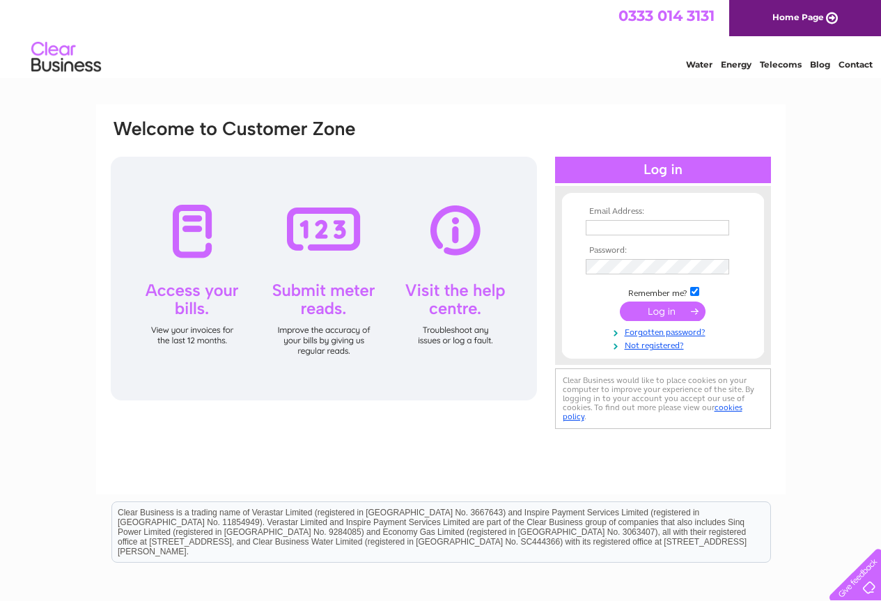
type input "adrianshiels@hotmail.com"
click at [671, 310] on input "submit" at bounding box center [663, 311] width 86 height 19
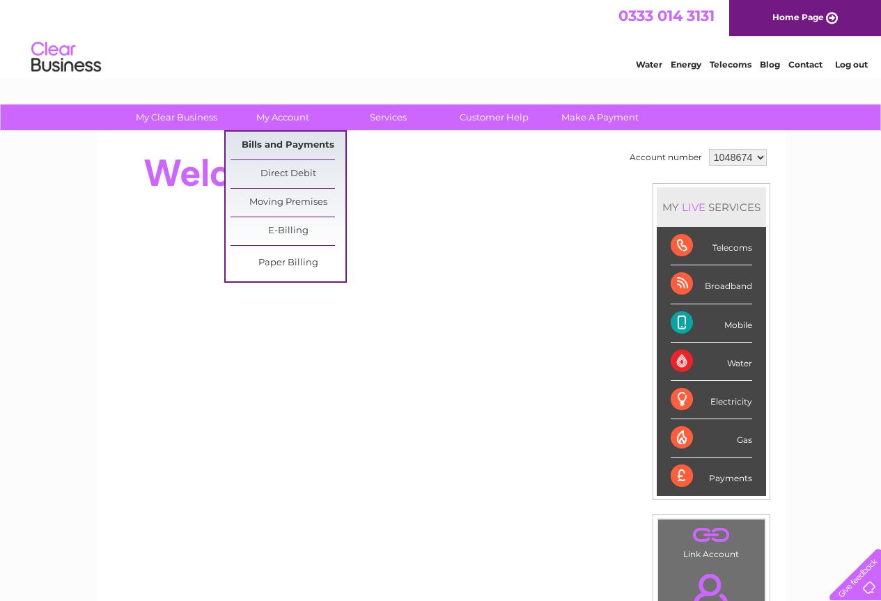
click at [281, 144] on link "Bills and Payments" at bounding box center [287, 146] width 115 height 28
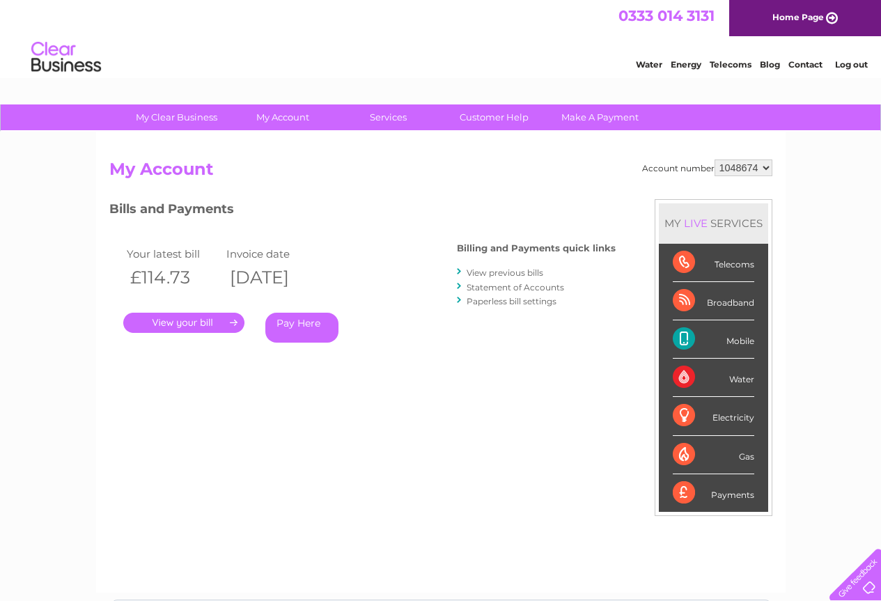
click at [503, 270] on link "View previous bills" at bounding box center [505, 272] width 77 height 10
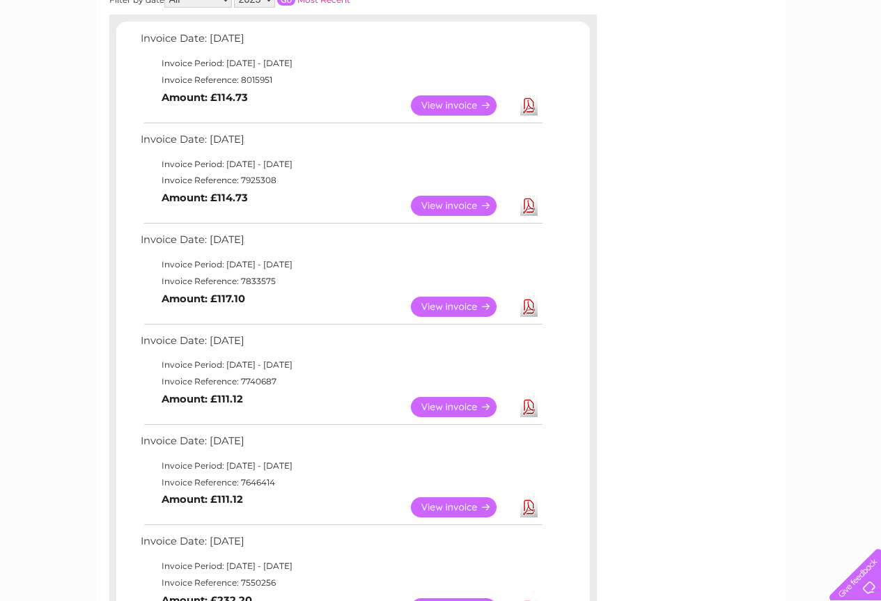
scroll to position [209, 0]
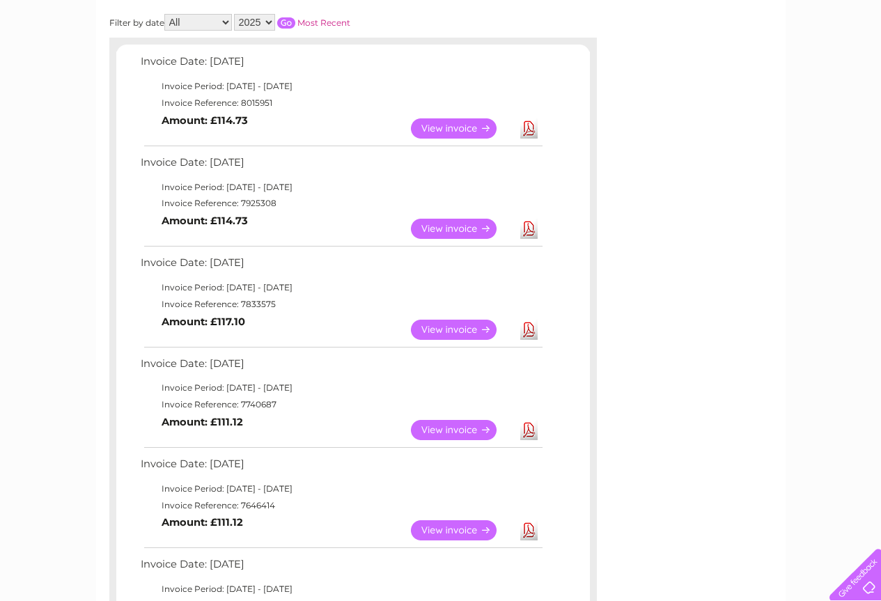
click at [527, 431] on link "Download" at bounding box center [528, 430] width 17 height 20
click at [457, 430] on link "View" at bounding box center [462, 430] width 102 height 20
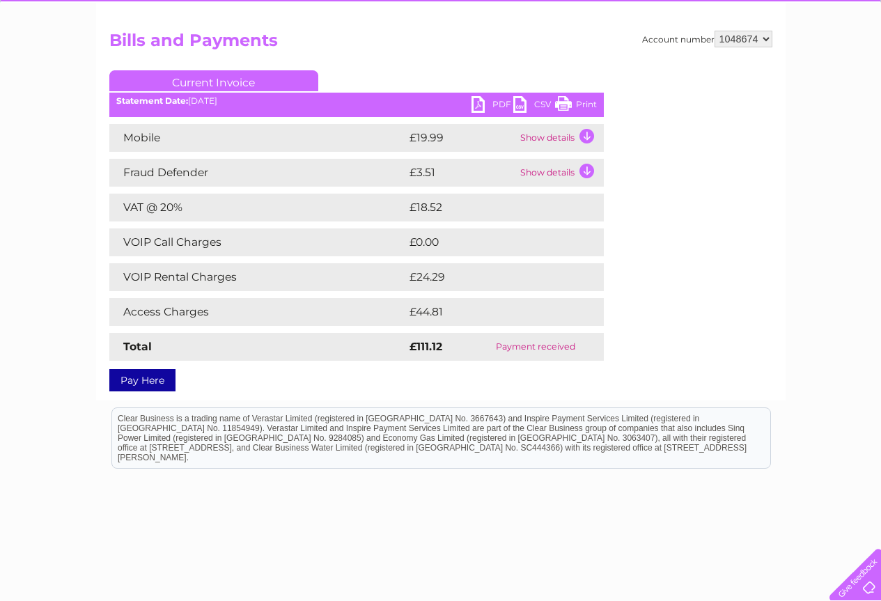
scroll to position [139, 0]
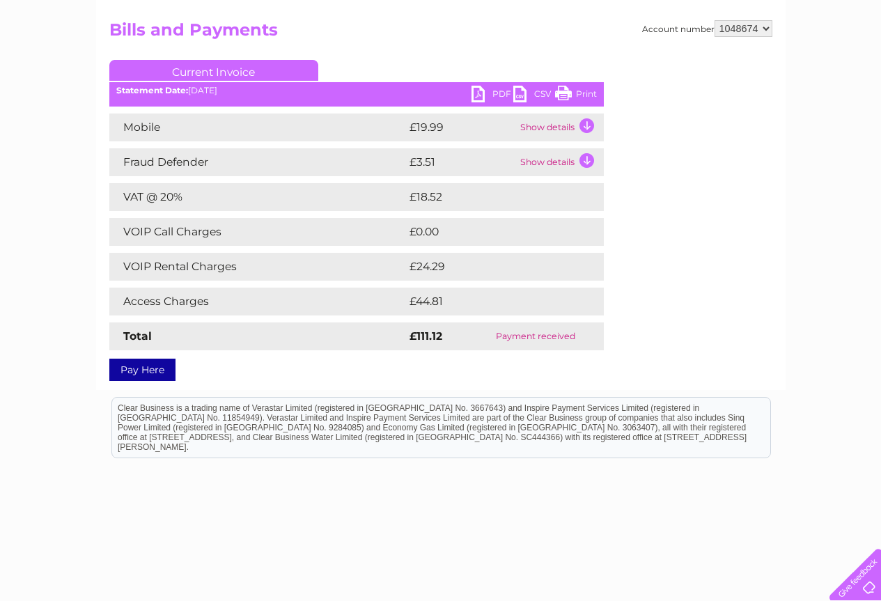
click at [563, 123] on td "Show details" at bounding box center [560, 128] width 87 height 28
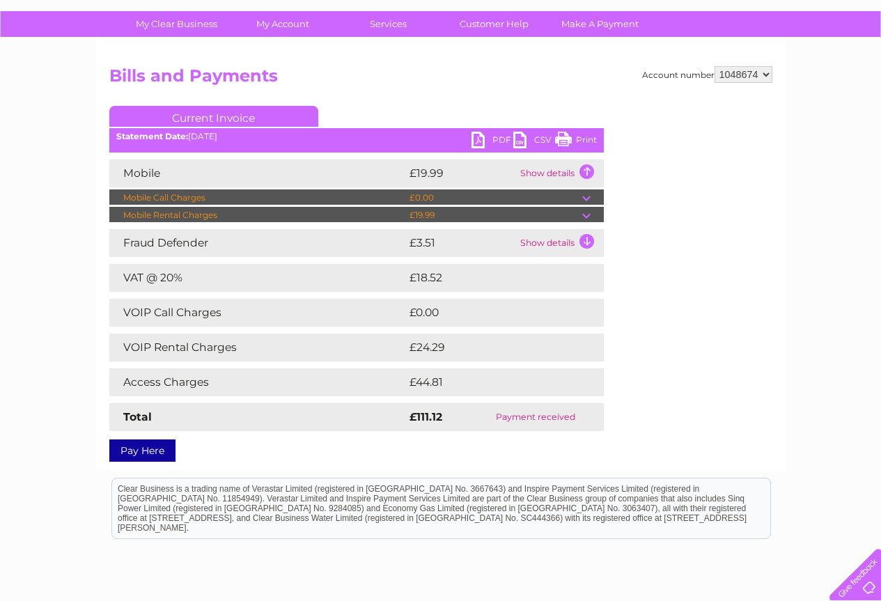
scroll to position [141, 0]
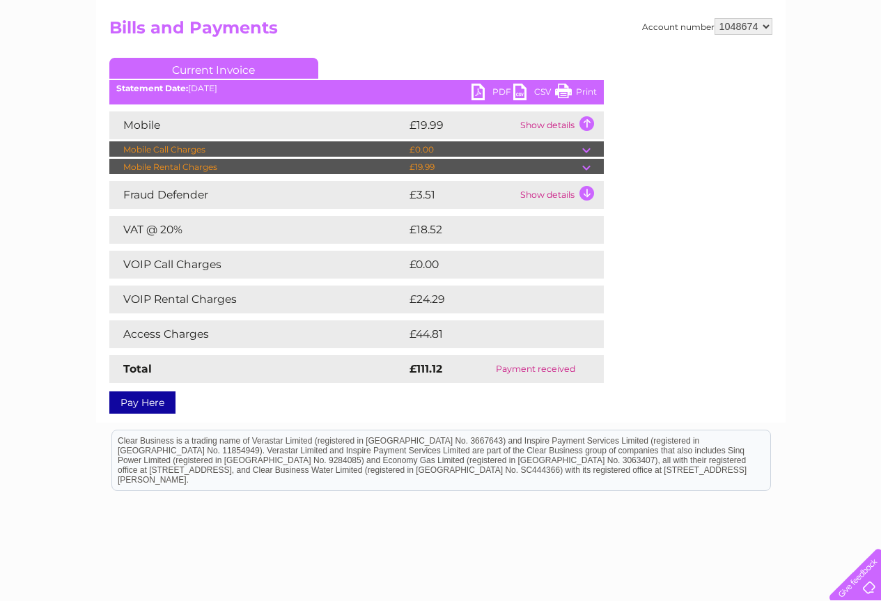
click at [547, 194] on td "Show details" at bounding box center [560, 195] width 87 height 28
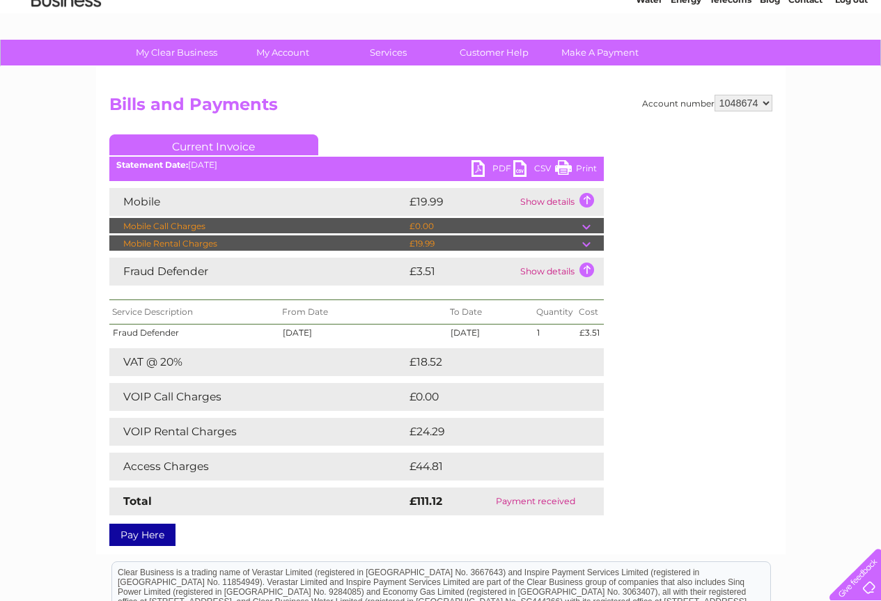
scroll to position [2, 0]
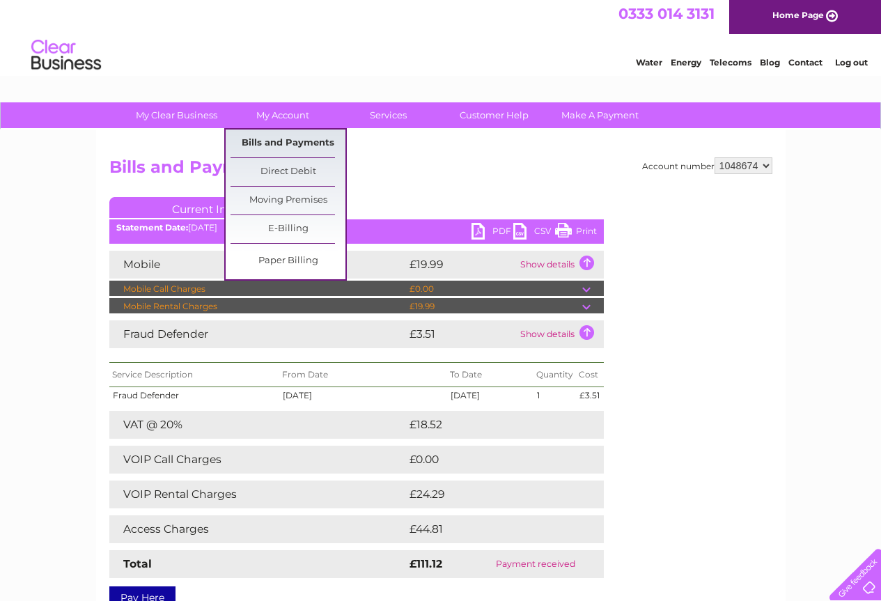
click at [293, 140] on link "Bills and Payments" at bounding box center [287, 144] width 115 height 28
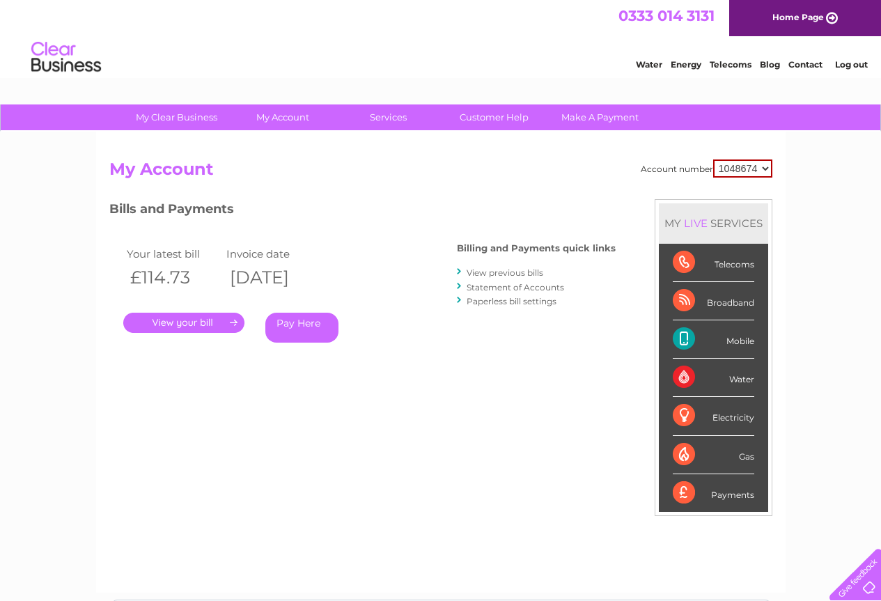
click at [503, 272] on link "View previous bills" at bounding box center [505, 272] width 77 height 10
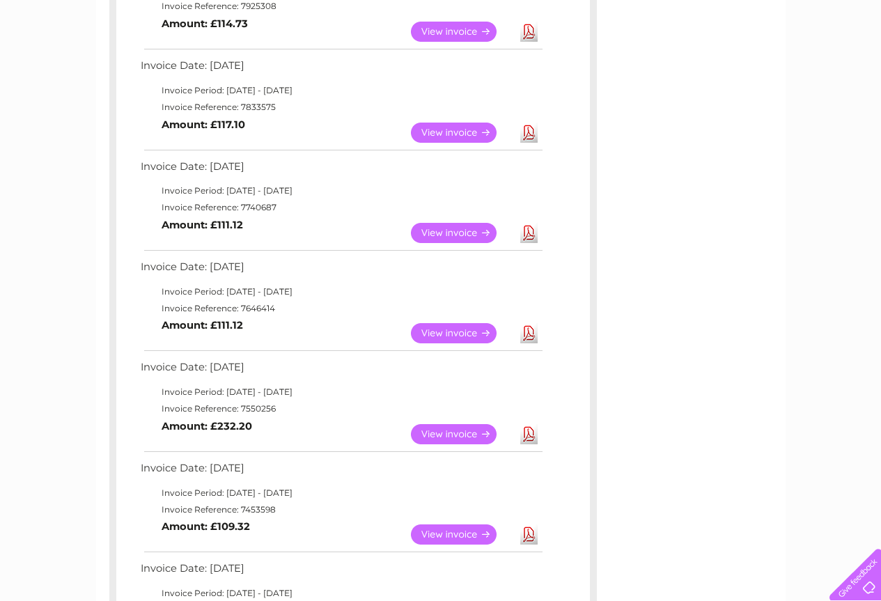
scroll to position [418, 0]
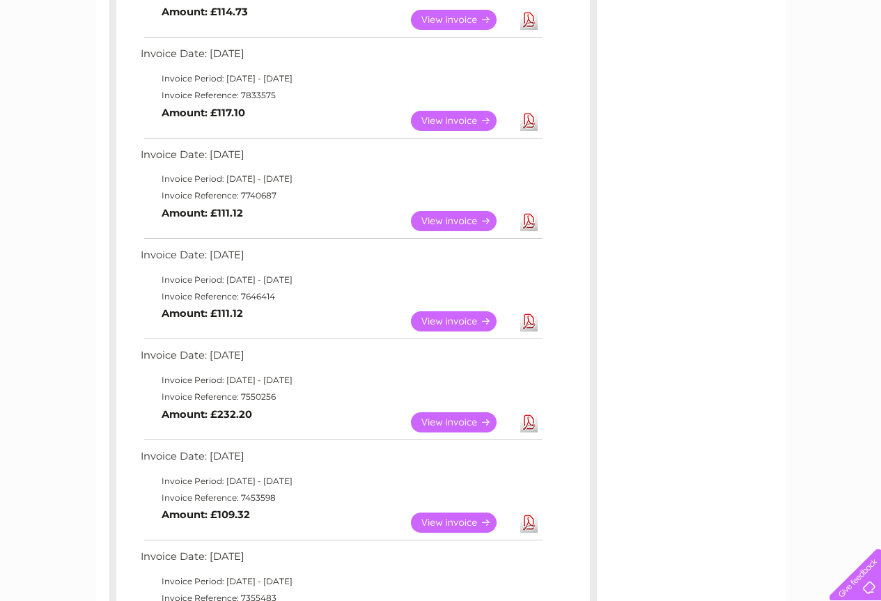
click at [448, 119] on link "View" at bounding box center [462, 121] width 102 height 20
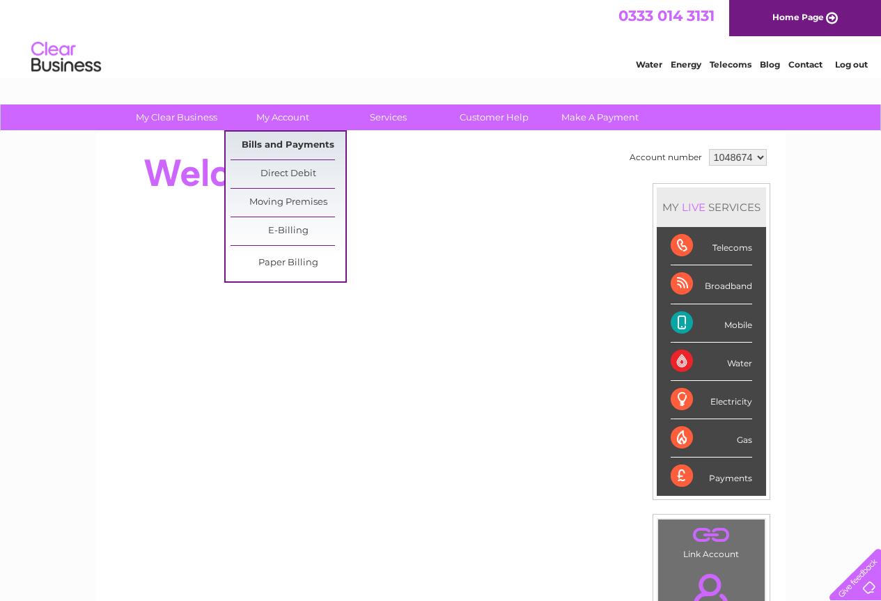
click at [299, 141] on link "Bills and Payments" at bounding box center [287, 146] width 115 height 28
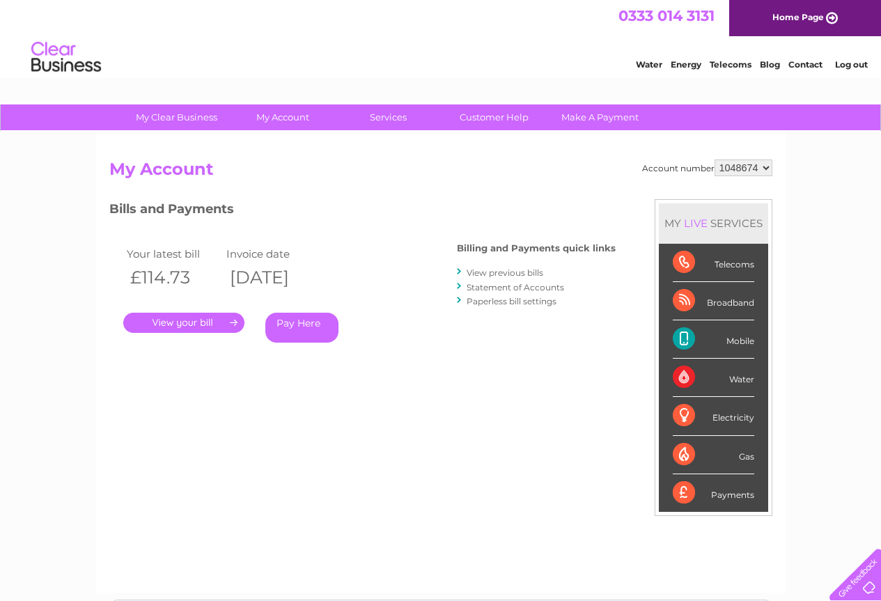
click at [509, 273] on link "View previous bills" at bounding box center [505, 272] width 77 height 10
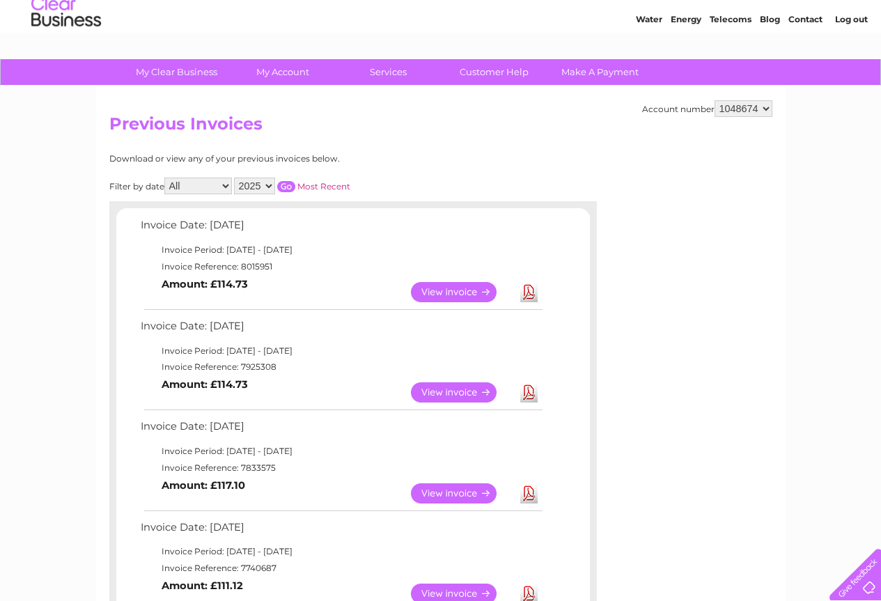
scroll to position [139, 0]
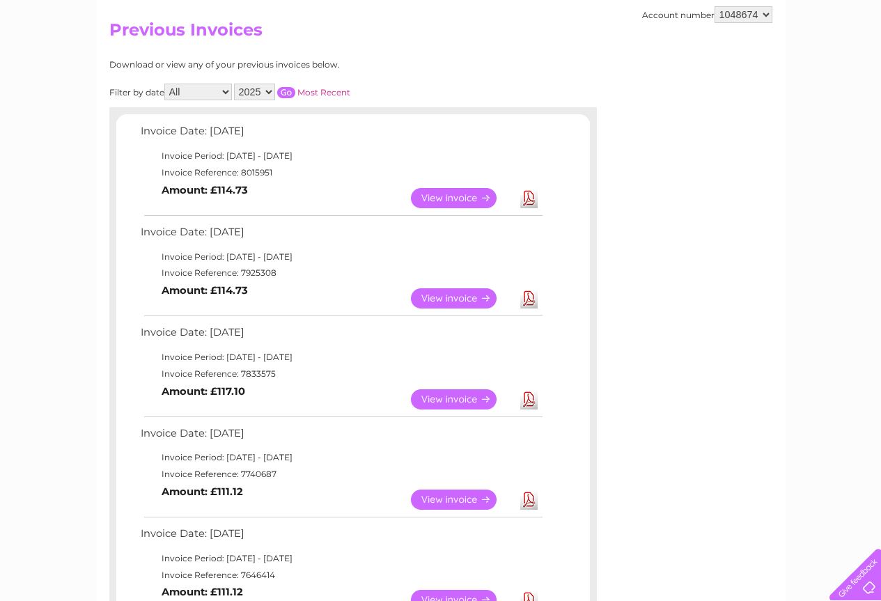
click at [528, 398] on link "Download" at bounding box center [528, 399] width 17 height 20
click at [455, 298] on link "View" at bounding box center [462, 298] width 102 height 20
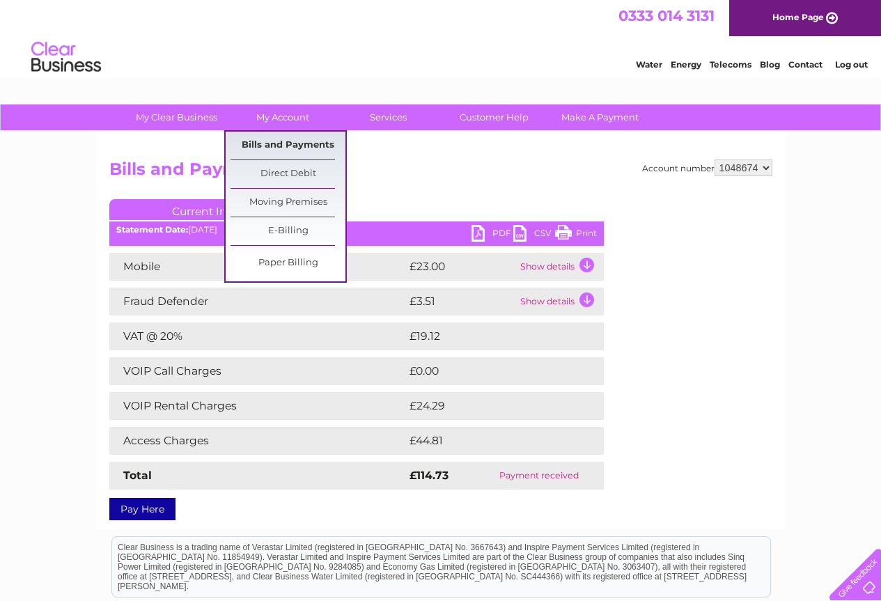
click at [297, 144] on link "Bills and Payments" at bounding box center [287, 146] width 115 height 28
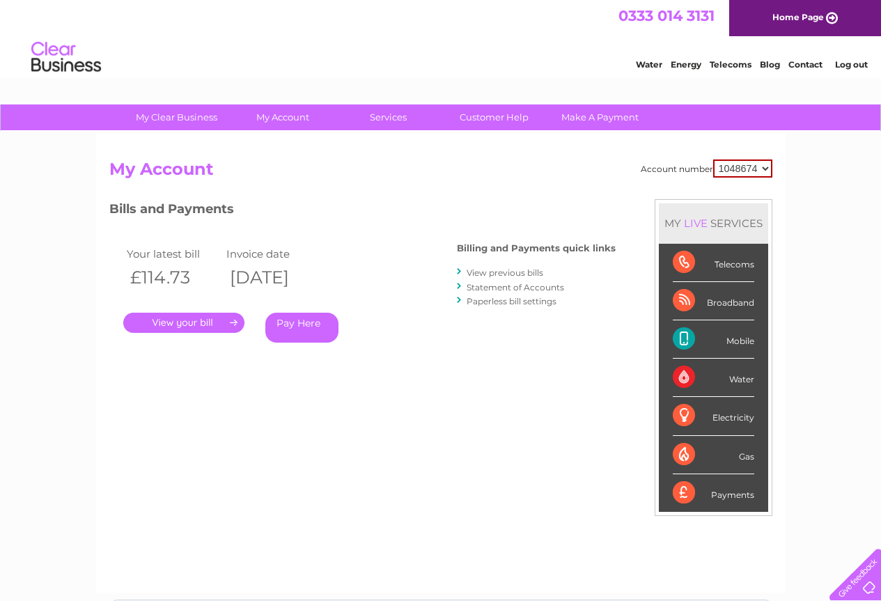
click at [501, 271] on link "View previous bills" at bounding box center [505, 272] width 77 height 10
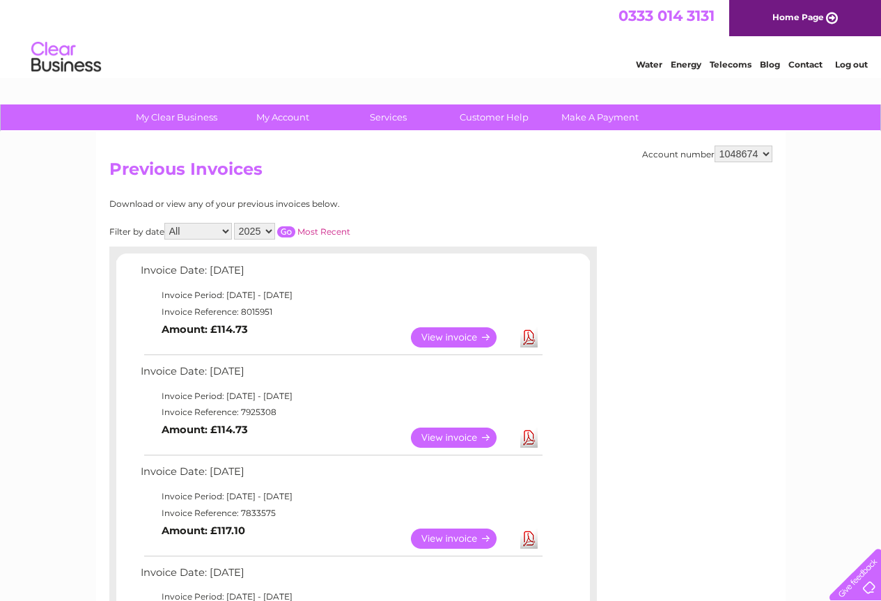
click at [530, 440] on link "Download" at bounding box center [528, 438] width 17 height 20
